Goal: Check status

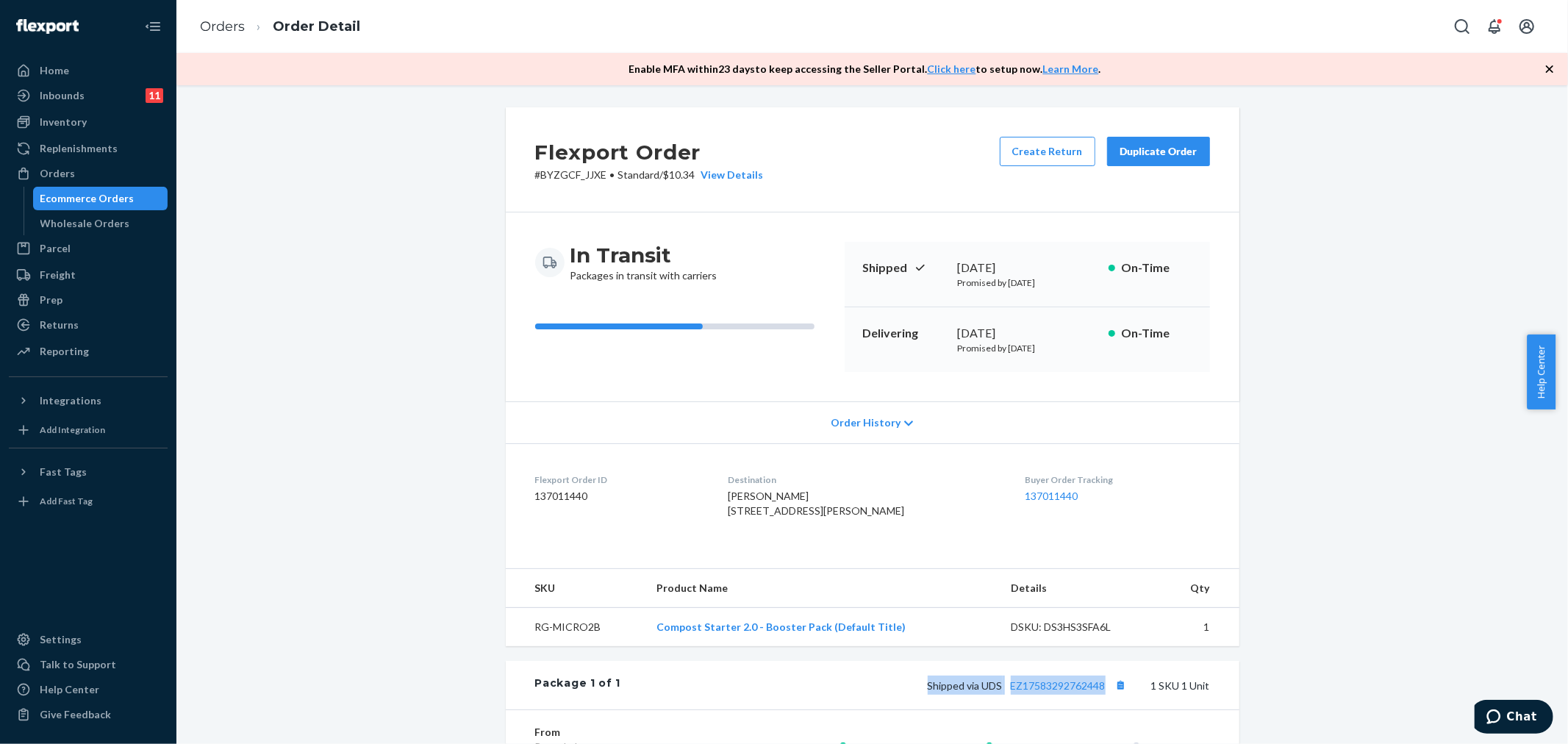
scroll to position [90, 0]
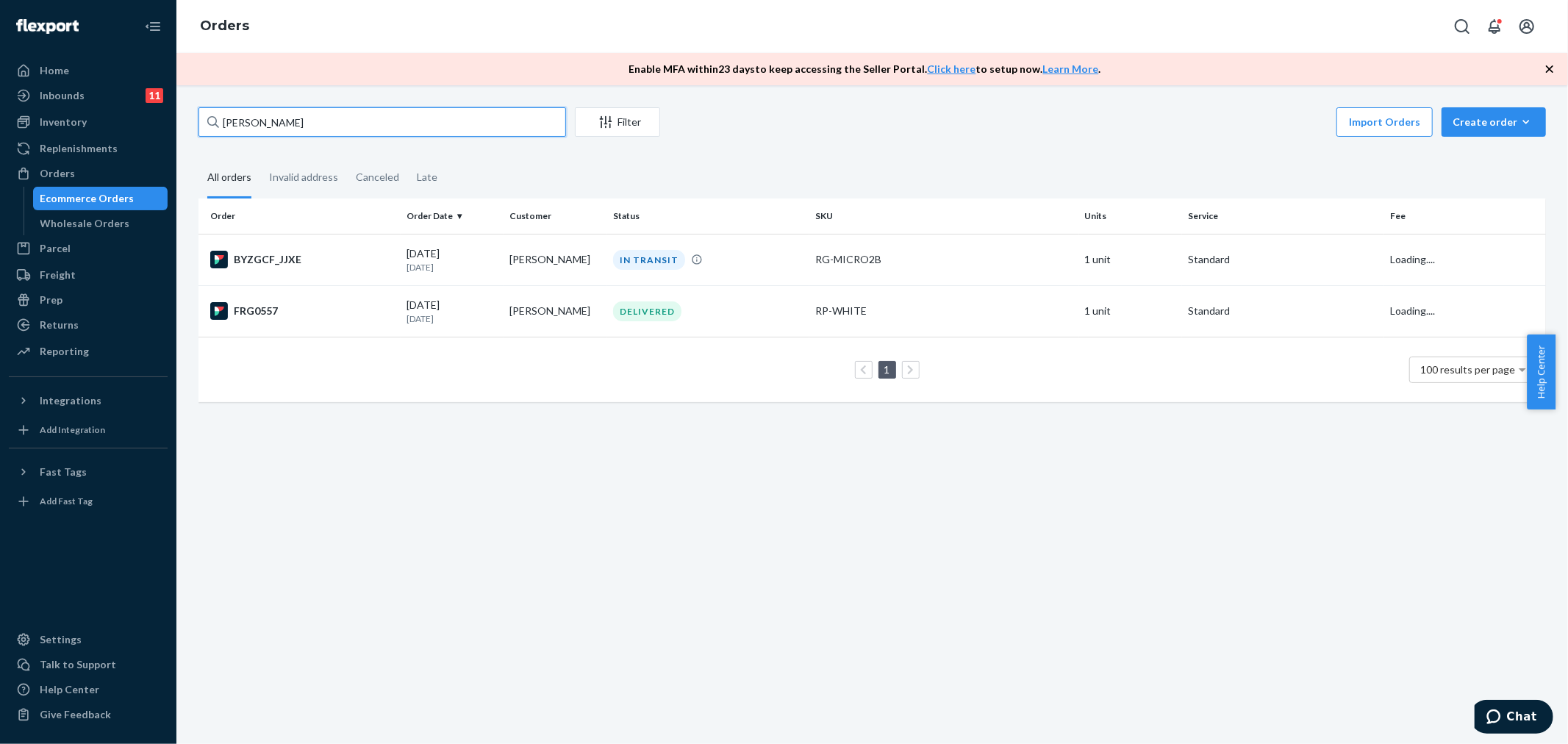
click at [347, 133] on input "[PERSON_NAME]" at bounding box center [382, 122] width 368 height 30
paste input "[PERSON_NAME]"
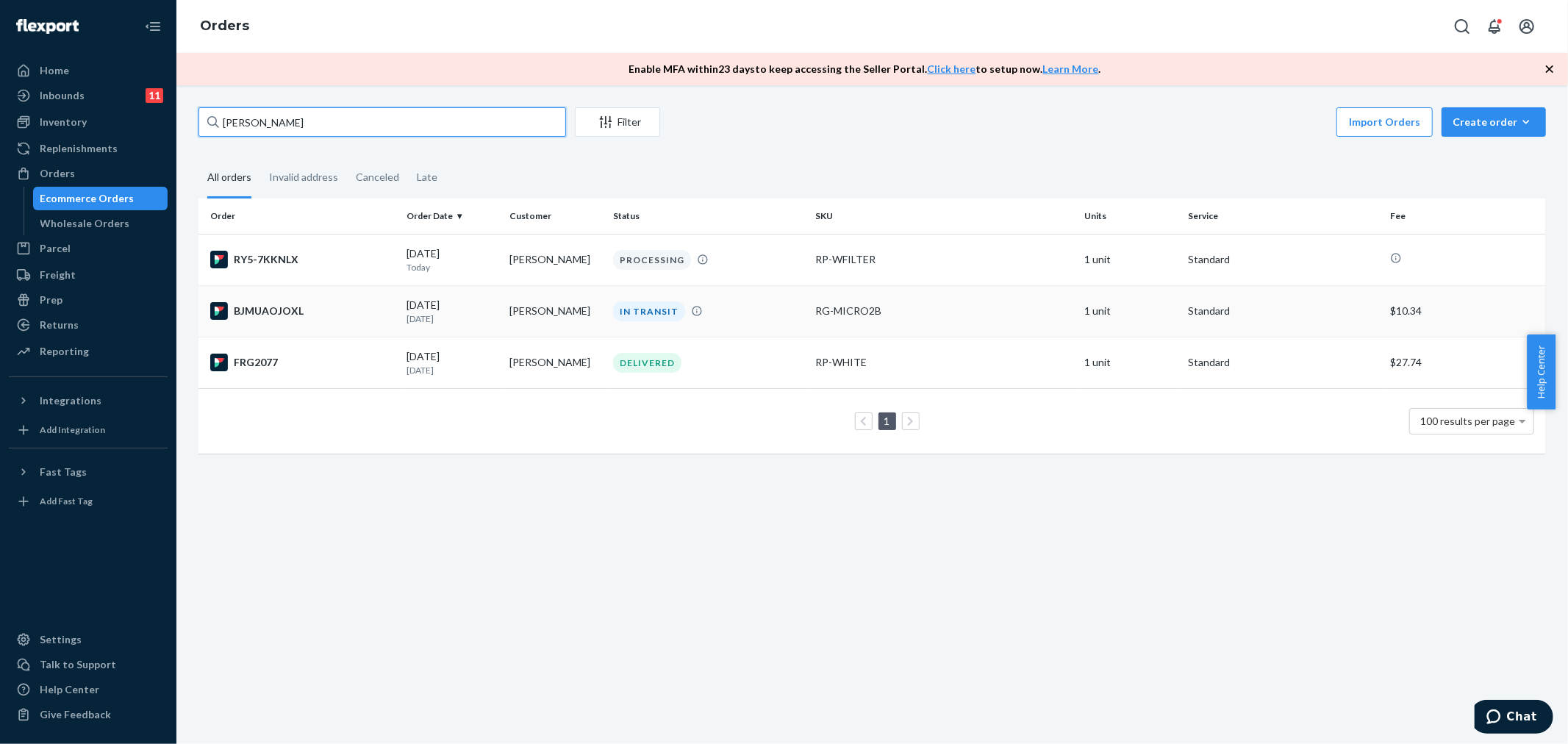
type input "[PERSON_NAME]"
click at [417, 316] on p "[DATE]" at bounding box center [452, 319] width 92 height 13
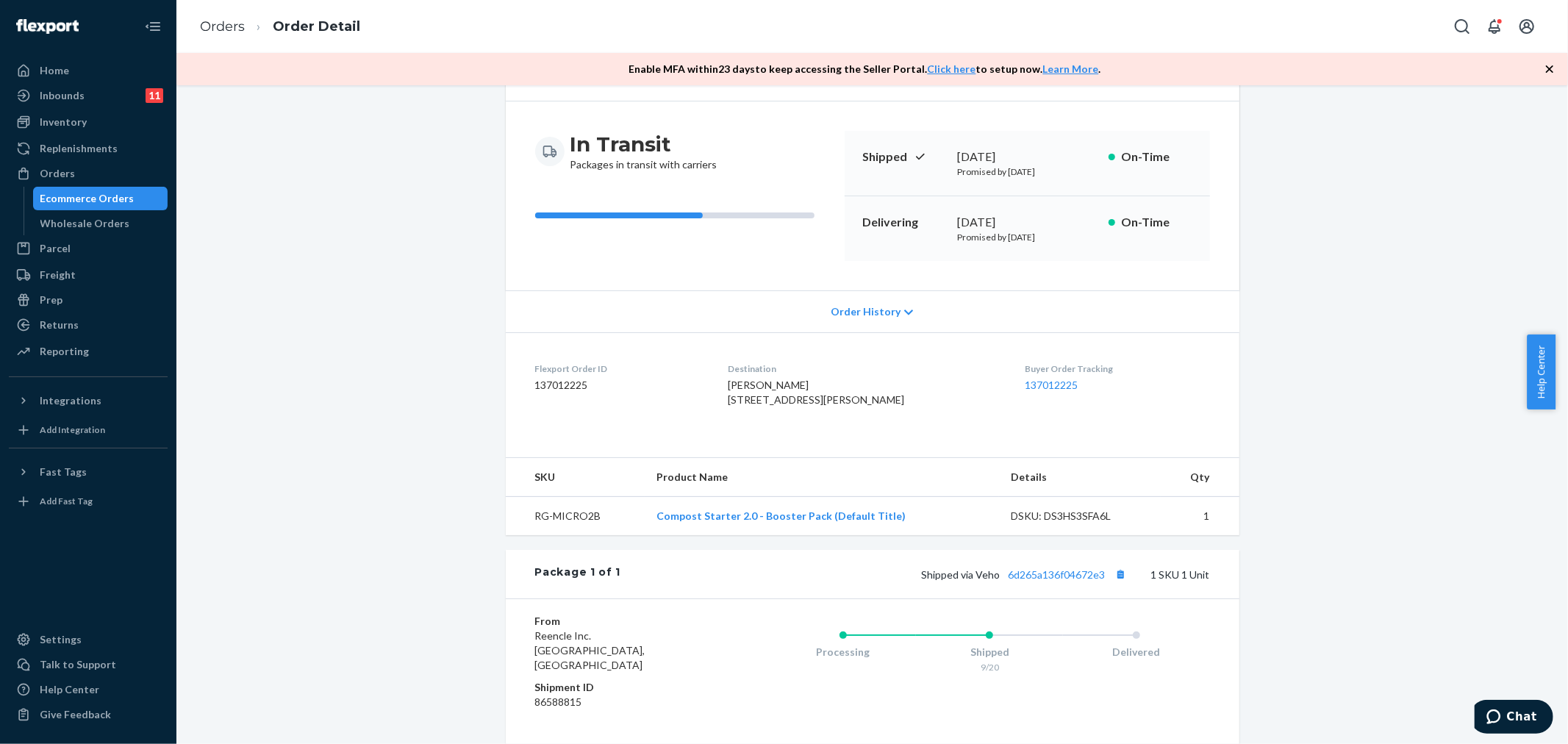
scroll to position [112, 0]
drag, startPoint x: 903, startPoint y: 603, endPoint x: 1133, endPoint y: 615, distance: 230.3
click at [1133, 598] on div "Package 1 of 1 Shipped via Veho 6d265a136f04672e3 1 SKU 1 Unit" at bounding box center [873, 573] width 734 height 48
copy span "Shipped via Veho 6d265a136f04672e3"
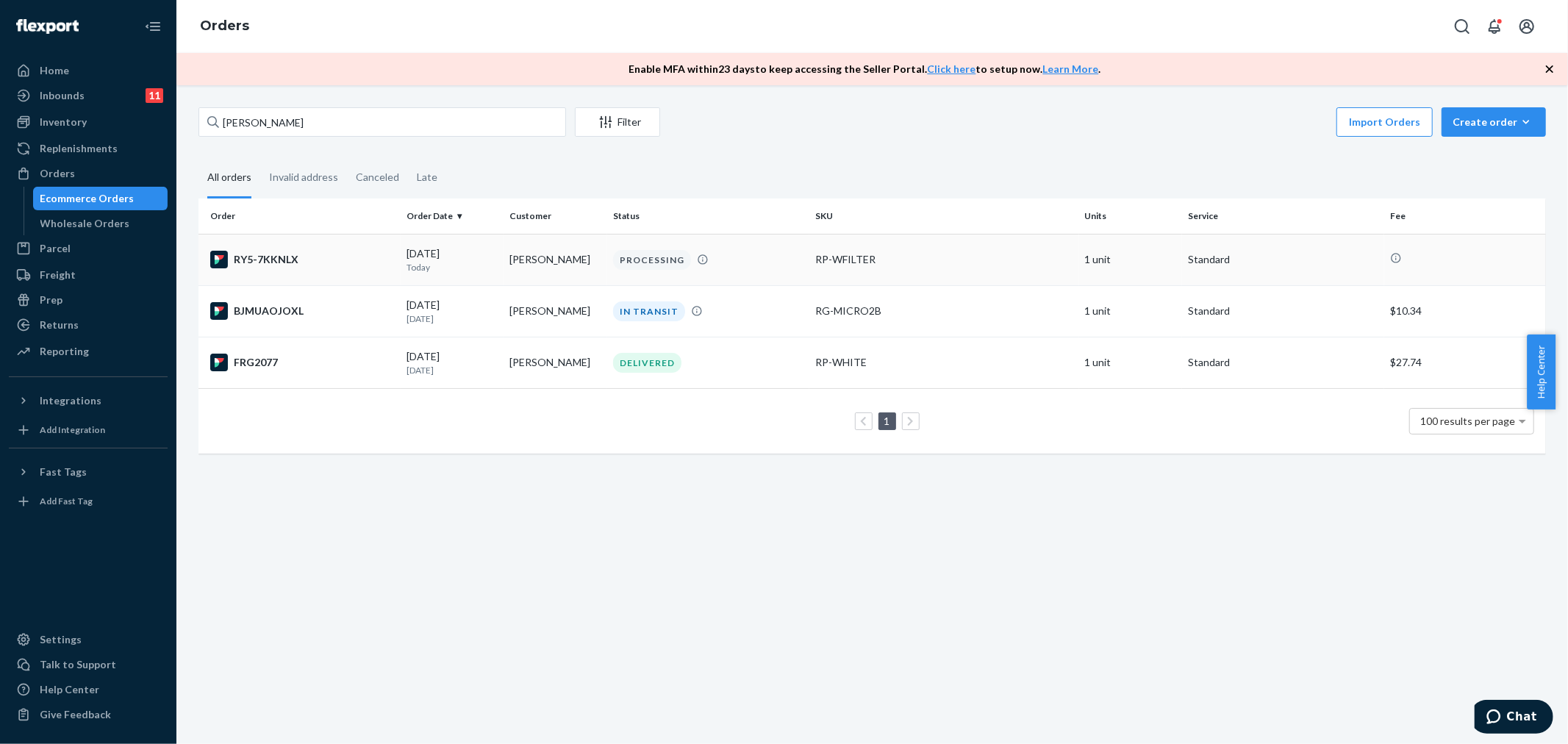
click at [261, 261] on div "RY5-7KKNLX" at bounding box center [302, 259] width 185 height 18
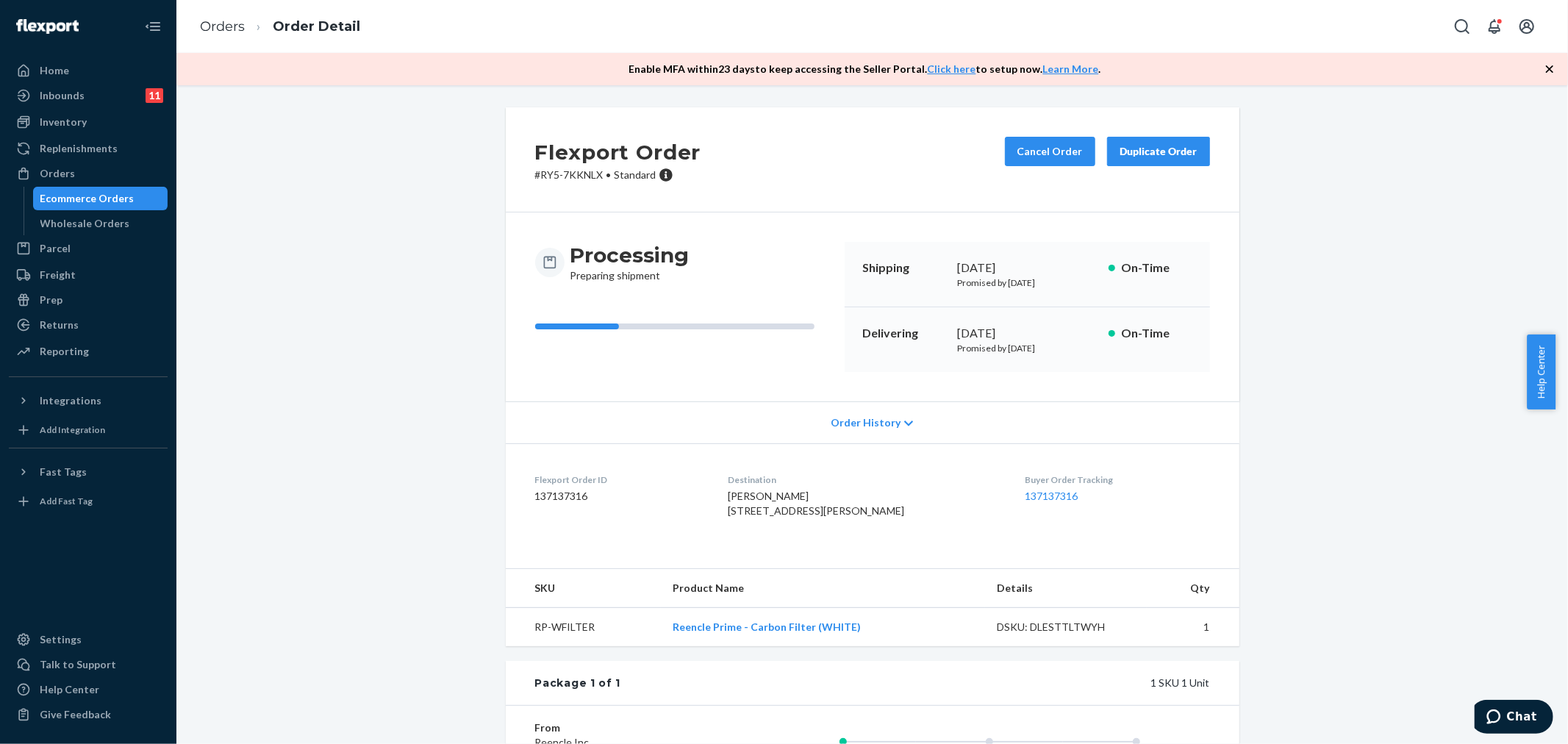
click at [1551, 71] on icon "button" at bounding box center [1550, 69] width 7 height 7
